Goal: Information Seeking & Learning: Learn about a topic

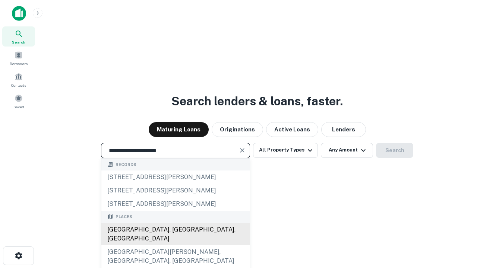
click at [175, 245] on div "Santa Monica, CA, USA" at bounding box center [175, 234] width 148 height 22
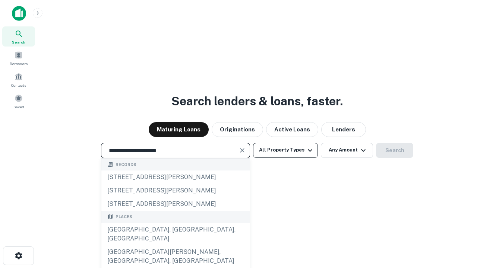
type input "**********"
click at [285, 150] on button "All Property Types" at bounding box center [285, 150] width 65 height 15
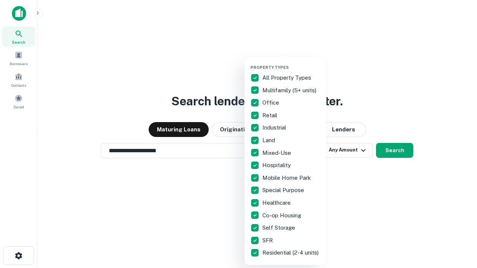
click at [291, 63] on button "button" at bounding box center [291, 63] width 82 height 0
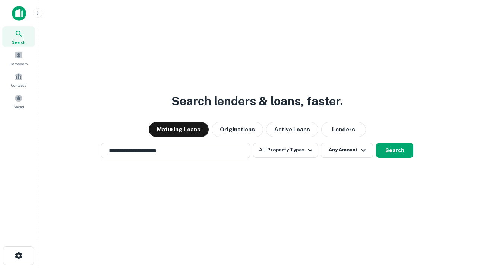
scroll to position [4, 90]
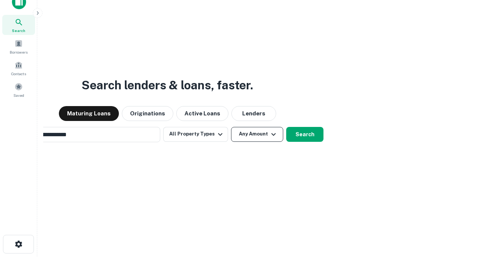
click at [231, 127] on button "Any Amount" at bounding box center [257, 134] width 52 height 15
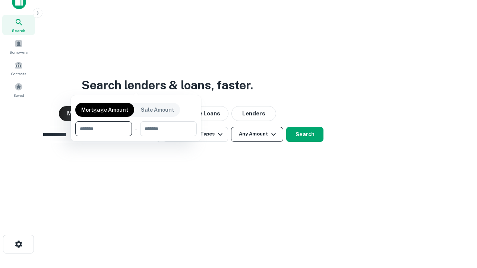
scroll to position [54, 211]
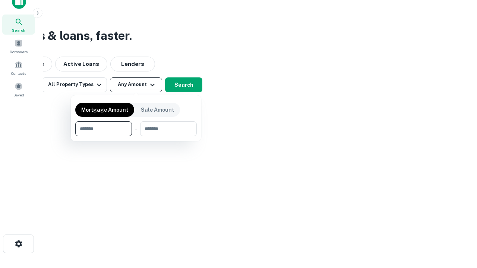
type input "*******"
click at [136, 136] on button "button" at bounding box center [135, 136] width 121 height 0
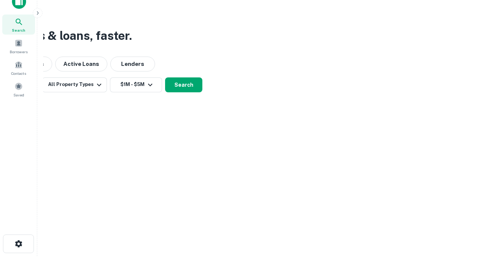
scroll to position [12, 0]
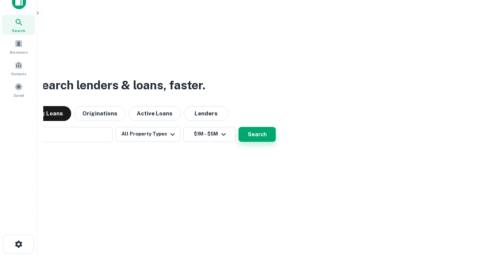
click at [238, 127] on button "Search" at bounding box center [256, 134] width 37 height 15
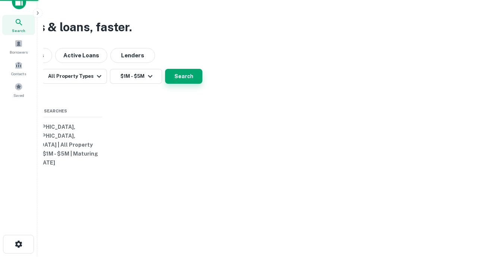
scroll to position [12, 0]
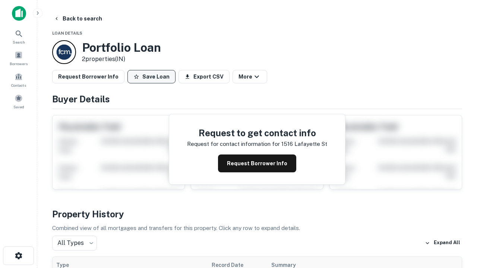
click at [151, 77] on button "Save Loan" at bounding box center [151, 76] width 48 height 13
click at [153, 77] on button "Loan Saved" at bounding box center [152, 76] width 51 height 13
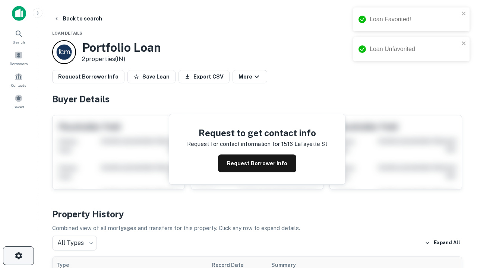
click at [18, 256] on icon "button" at bounding box center [18, 255] width 9 height 9
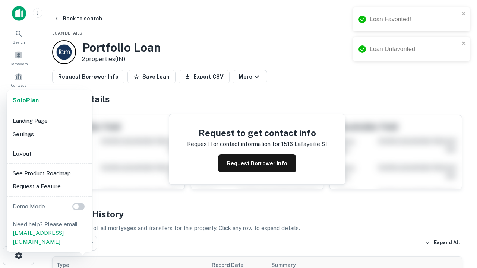
click at [49, 153] on li "Logout" at bounding box center [50, 153] width 80 height 13
